Goal: Navigation & Orientation: Understand site structure

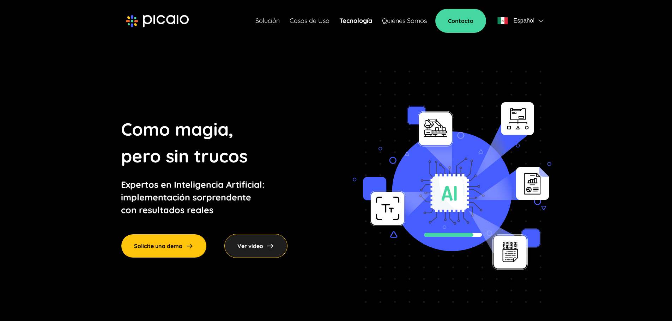
click at [158, 17] on img at bounding box center [157, 21] width 63 height 13
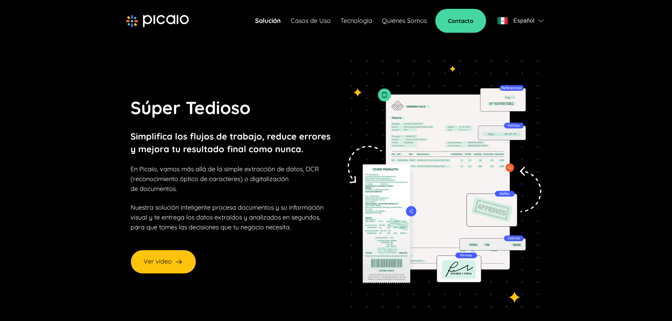
click at [405, 17] on link "Quiénes Somos" at bounding box center [404, 21] width 45 height 10
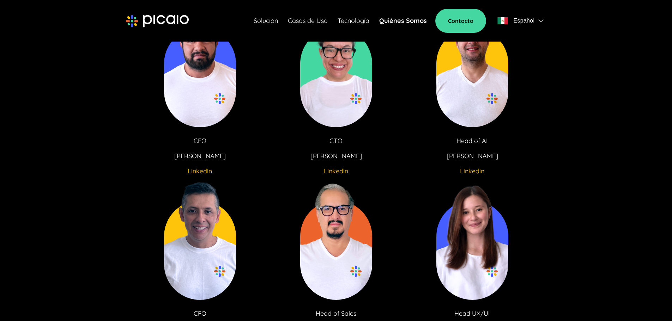
scroll to position [1305, 0]
click at [339, 107] on img at bounding box center [336, 65] width 72 height 124
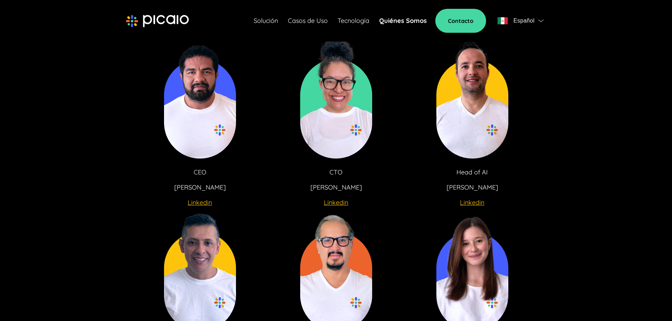
scroll to position [1270, 0]
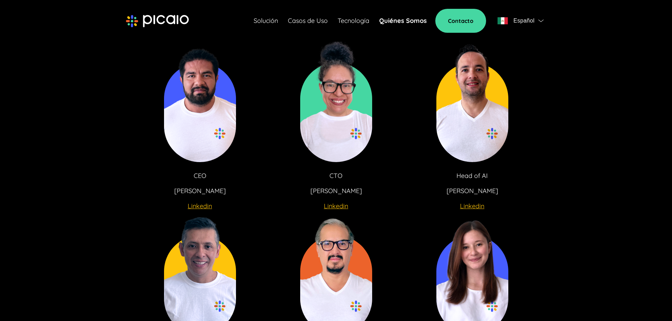
click at [337, 208] on u "Linkedin" at bounding box center [336, 206] width 24 height 8
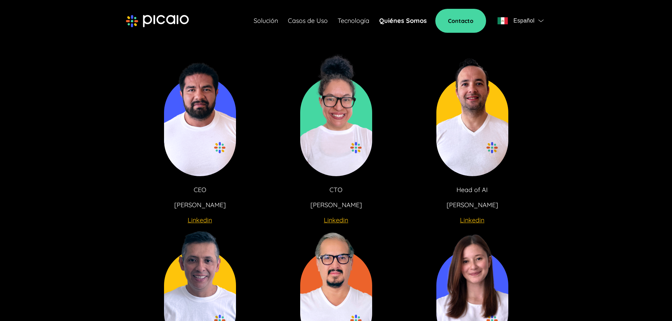
scroll to position [1231, 0]
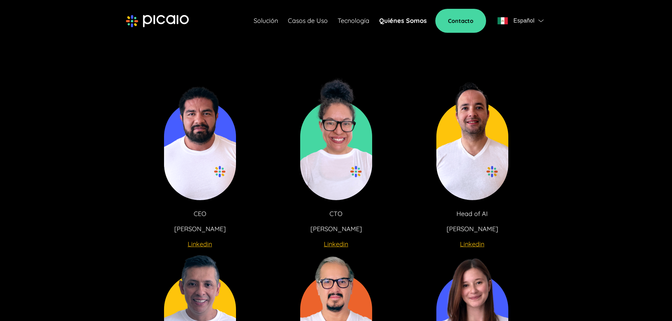
click at [317, 133] on img at bounding box center [336, 139] width 72 height 124
click at [337, 209] on p "CTO" at bounding box center [335, 214] width 13 height 10
click at [346, 231] on p "[PERSON_NAME]" at bounding box center [335, 229] width 51 height 10
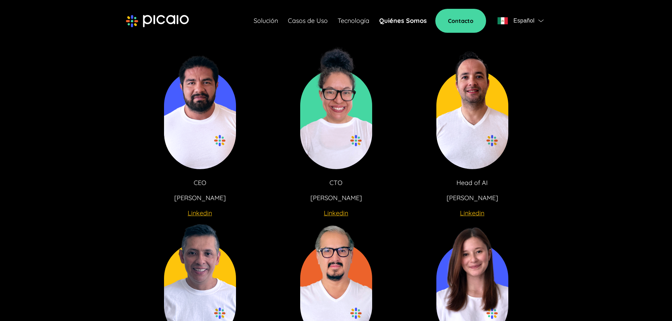
scroll to position [1267, 0]
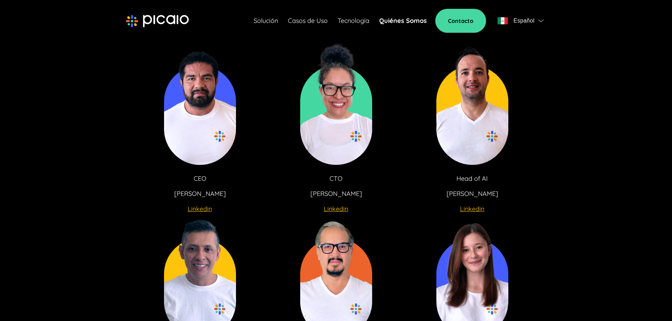
click at [355, 14] on div "Solución Casos de Uso Tecnología Quiénes Somos Contacto Español" at bounding box center [400, 21] width 292 height 24
click at [355, 19] on link "Tecnología" at bounding box center [353, 21] width 32 height 10
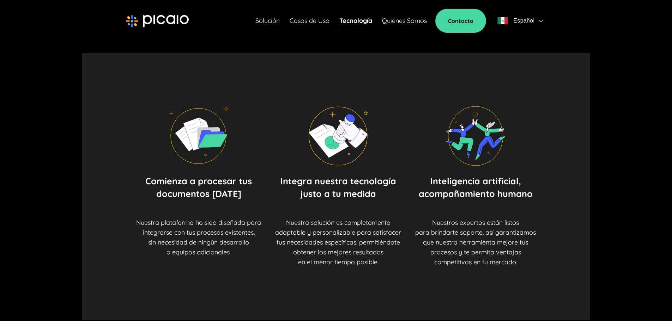
scroll to position [282, 0]
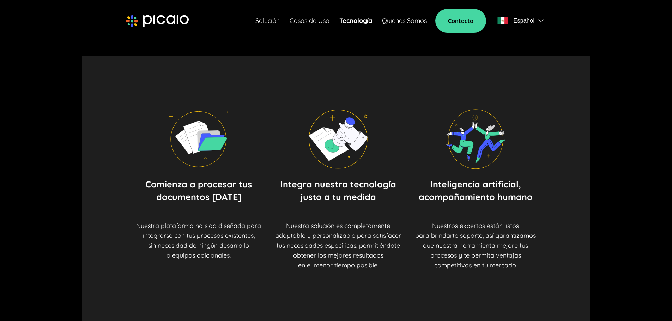
click at [311, 19] on link "Casos de Uso" at bounding box center [310, 21] width 40 height 10
